Goal: Check status: Check status

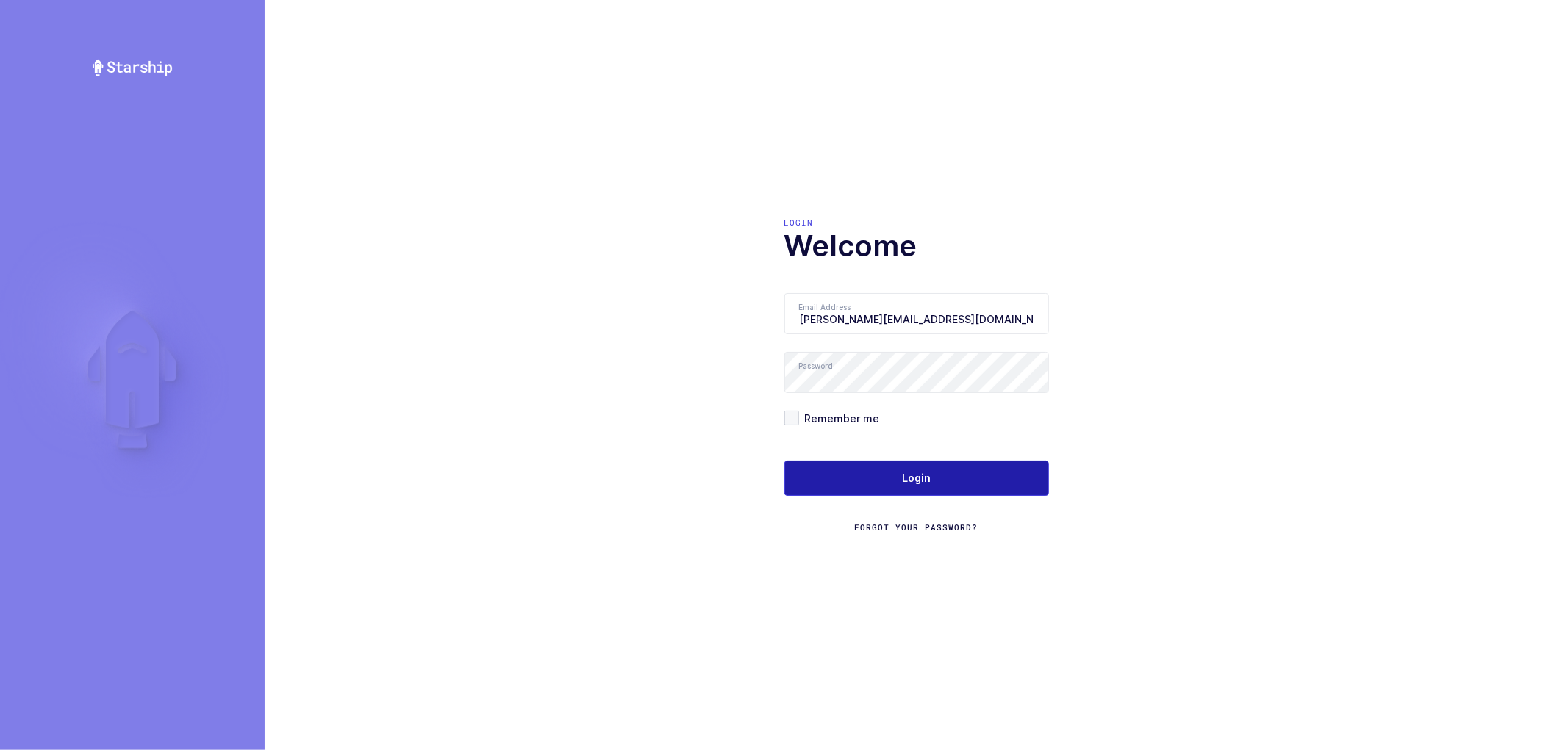
click at [895, 465] on button "Login" at bounding box center [917, 478] width 265 height 35
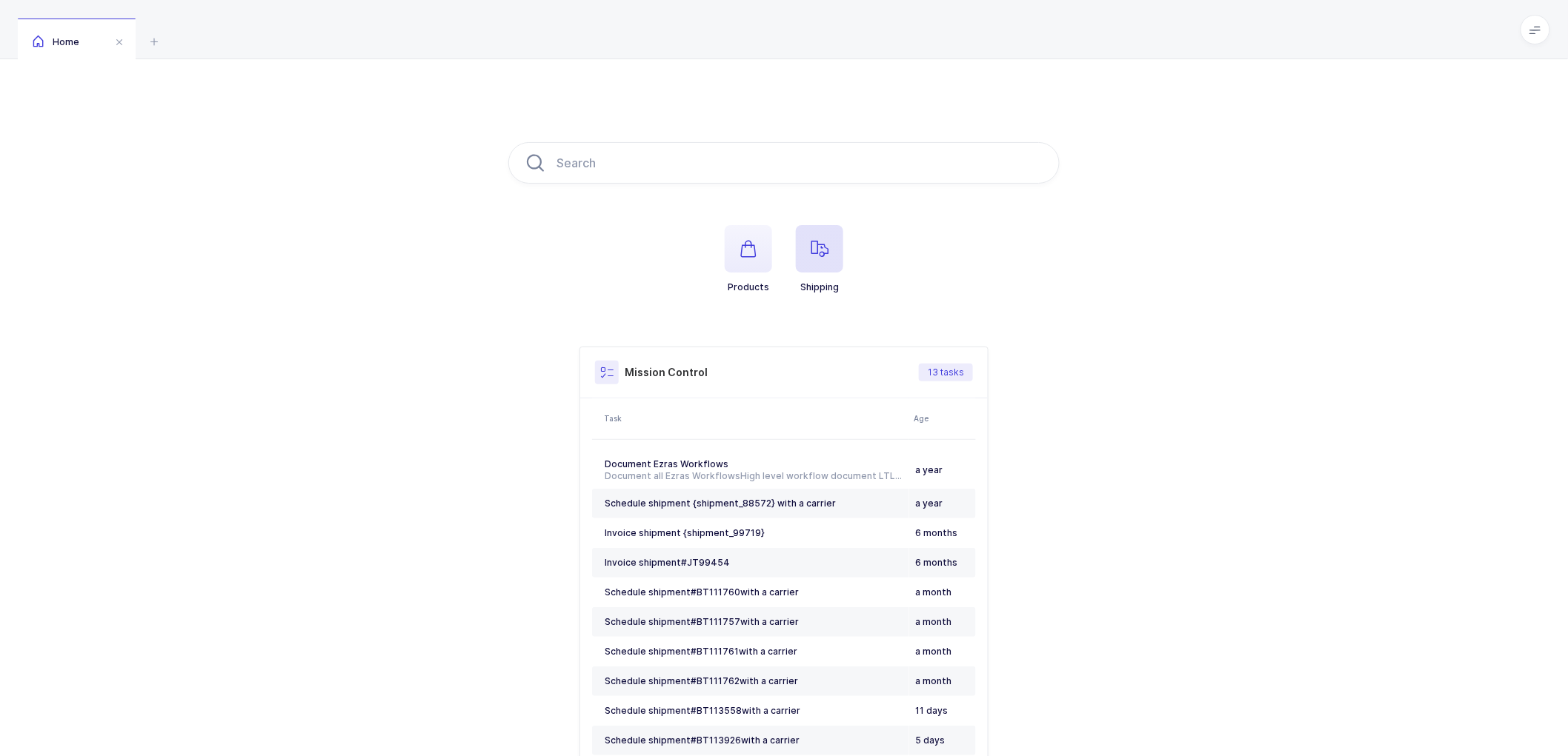
click at [830, 239] on span "button" at bounding box center [819, 249] width 47 height 47
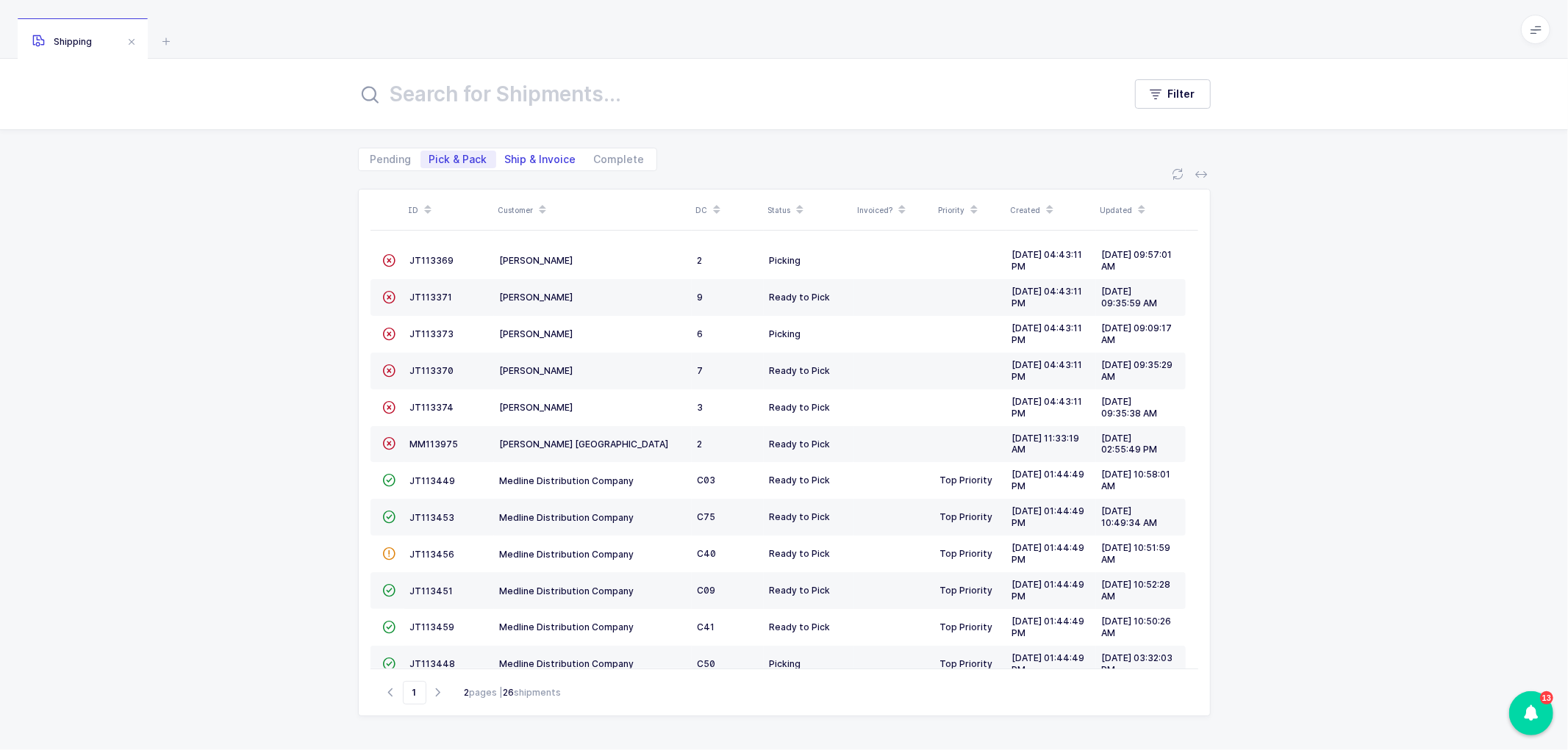
click at [527, 155] on span "Ship & Invoice" at bounding box center [541, 159] width 71 height 10
click at [506, 155] on input "Ship & Invoice" at bounding box center [501, 155] width 10 height 10
radio input "true"
radio input "false"
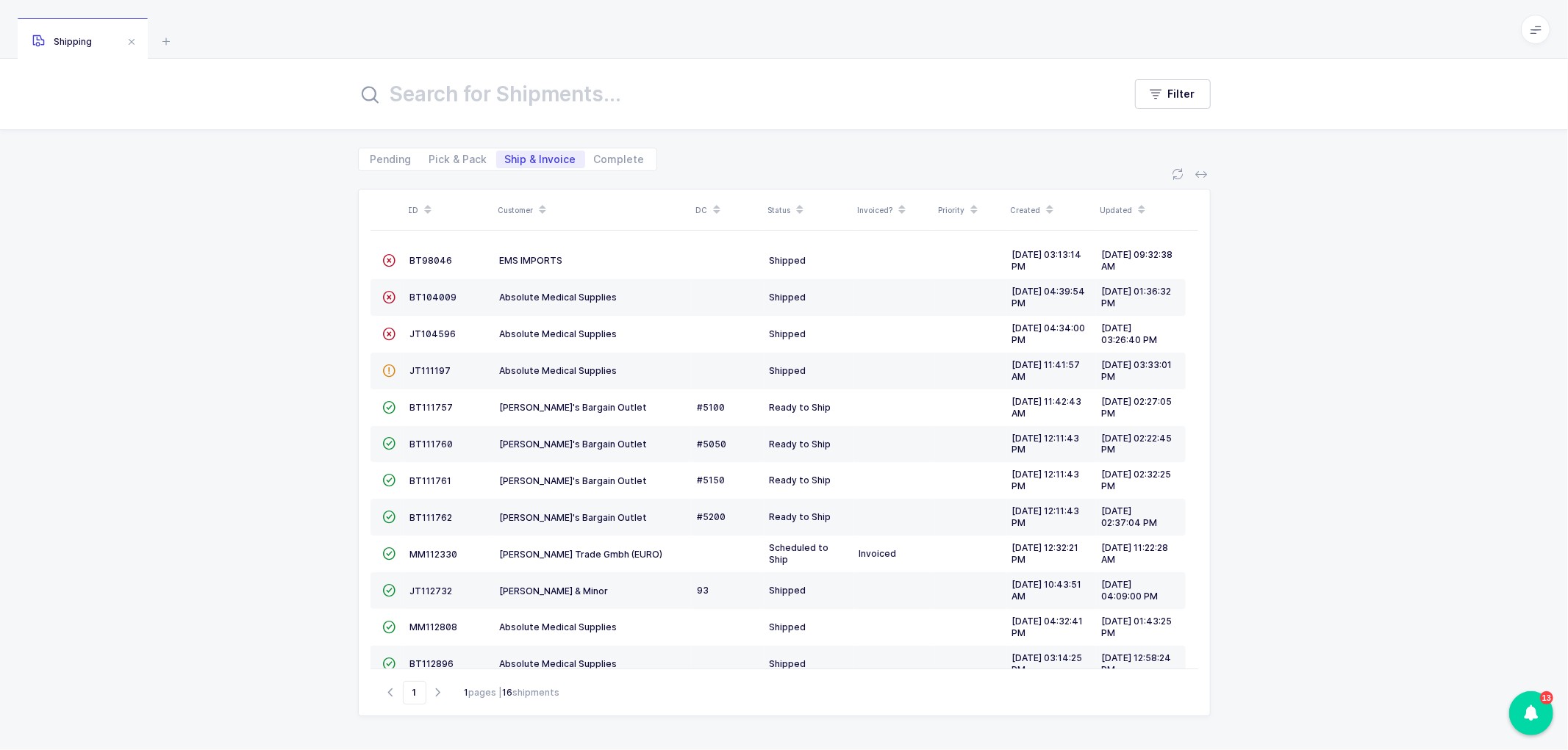
click at [540, 204] on icon at bounding box center [542, 205] width 7 height 7
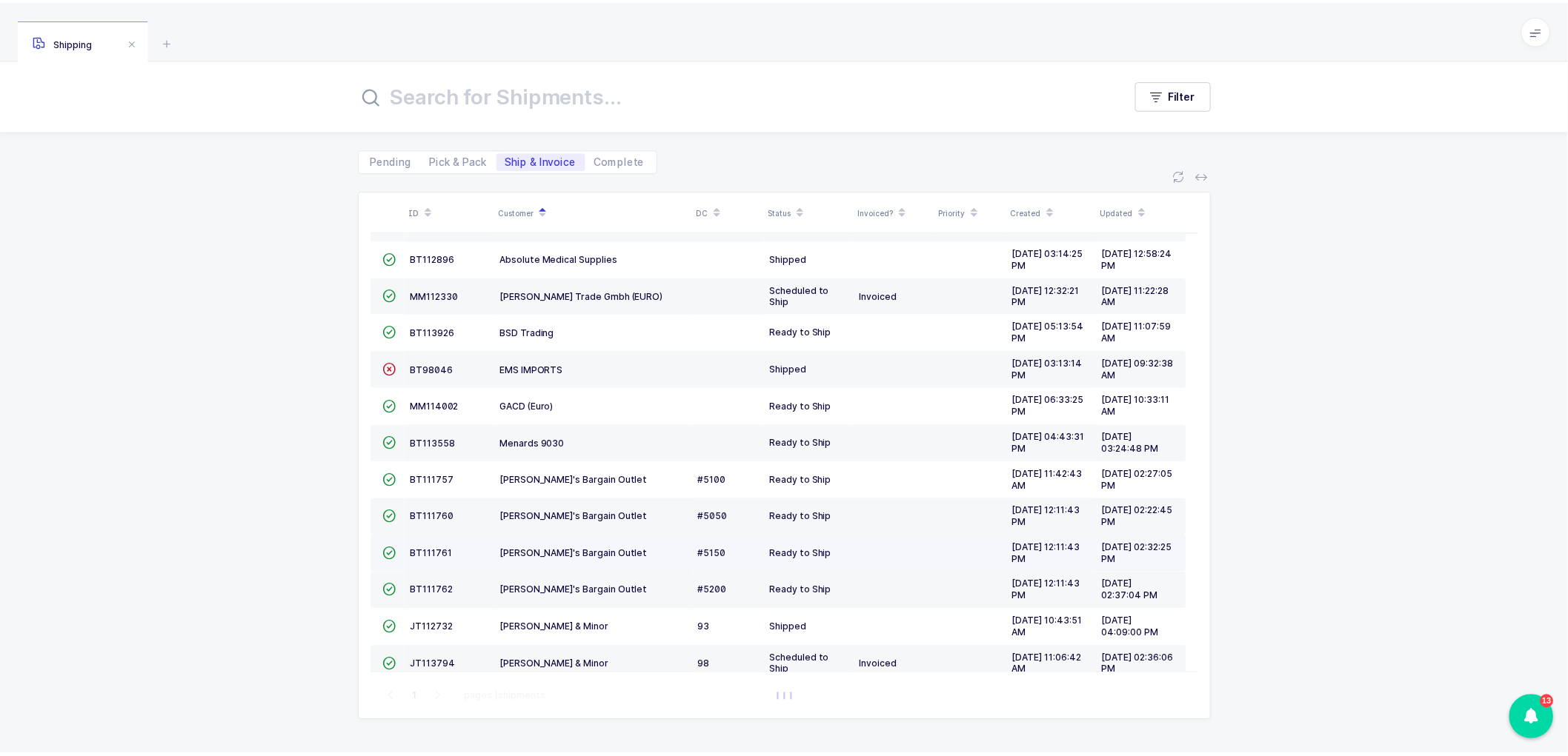
scroll to position [176, 0]
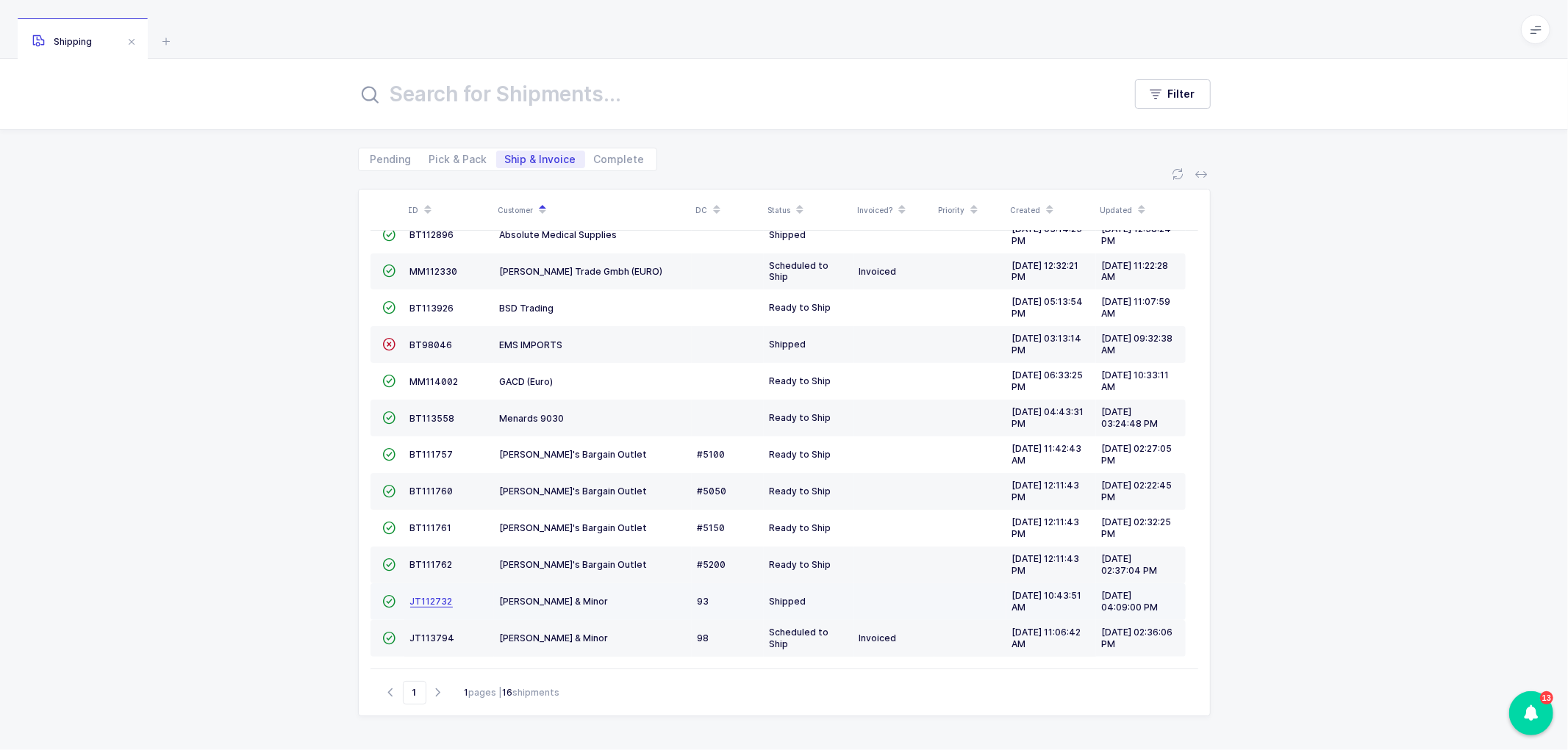
click at [424, 599] on span "JT112732" at bounding box center [431, 602] width 43 height 11
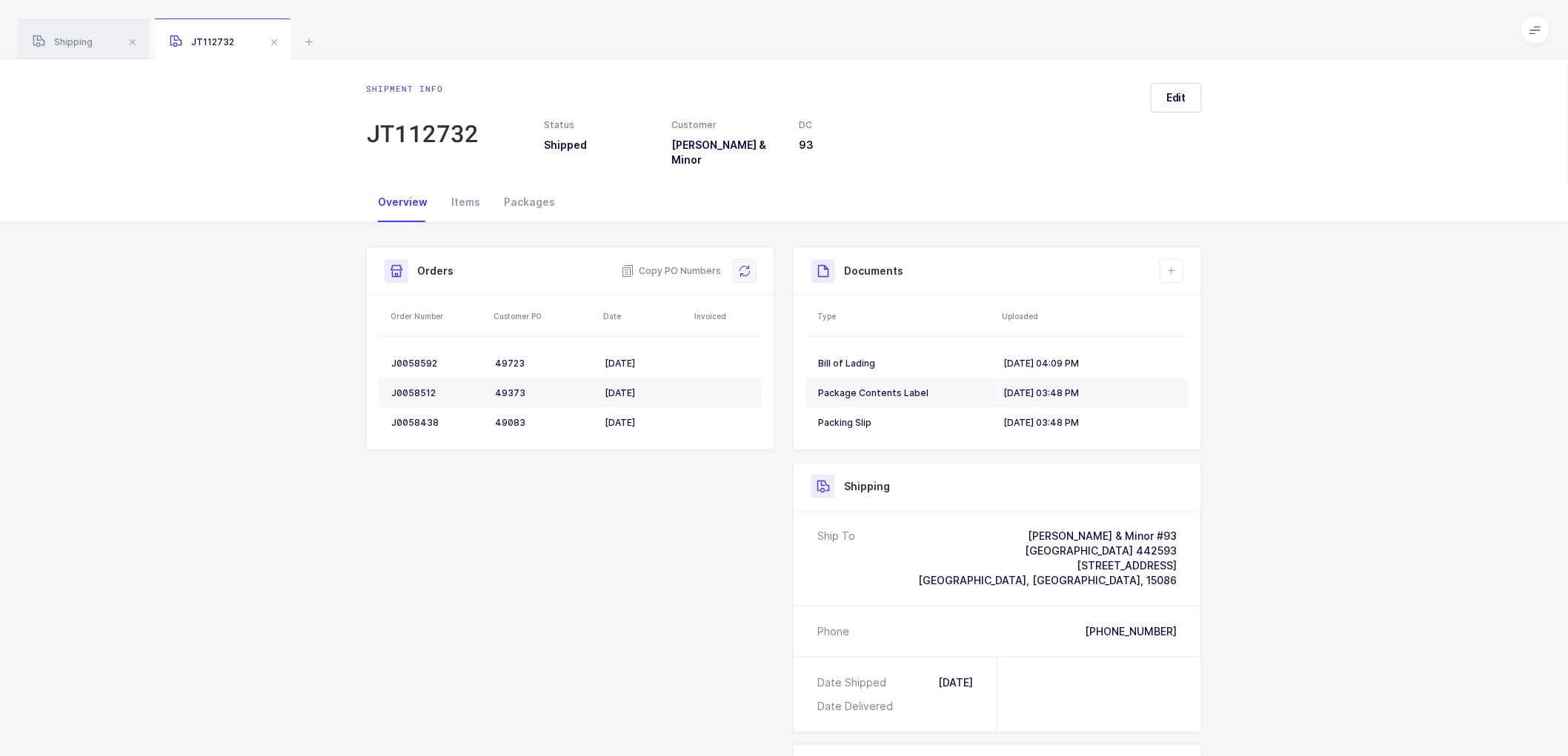
click at [752, 259] on button at bounding box center [744, 271] width 24 height 24
